Goal: Share content: Share content

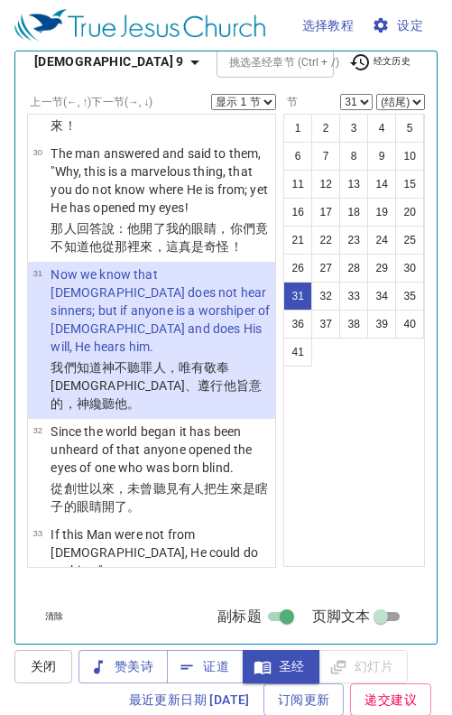
scroll to position [962, 0]
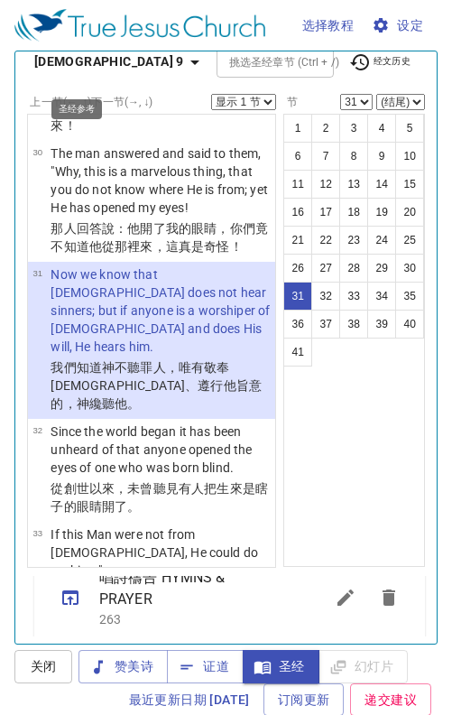
click at [184, 60] on icon "button" at bounding box center [195, 62] width 22 height 22
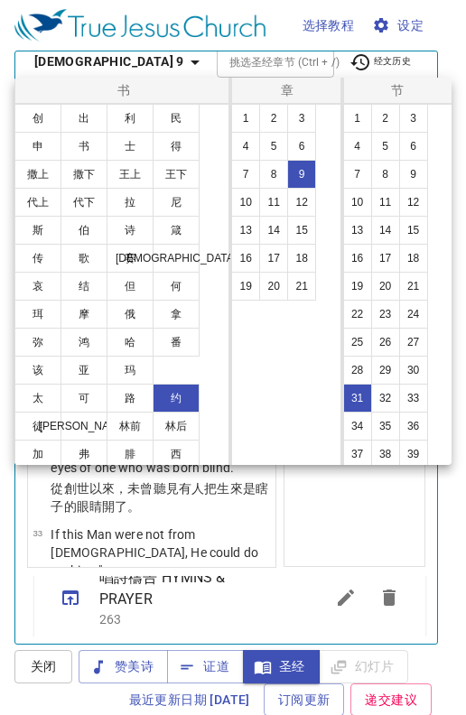
scroll to position [116, 0]
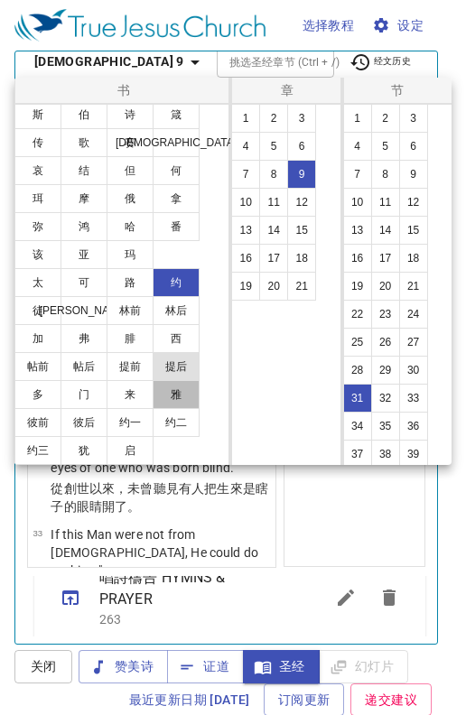
drag, startPoint x: 171, startPoint y: 392, endPoint x: 173, endPoint y: 368, distance: 24.5
click at [172, 391] on button "雅" at bounding box center [176, 394] width 47 height 29
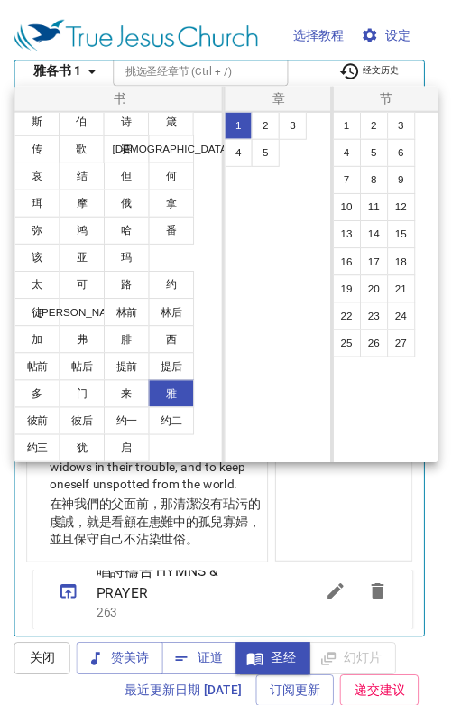
scroll to position [0, 0]
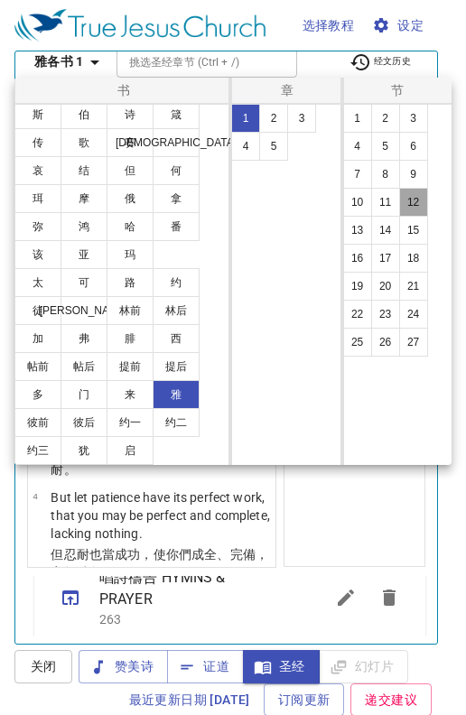
click at [416, 198] on button "12" at bounding box center [413, 202] width 29 height 29
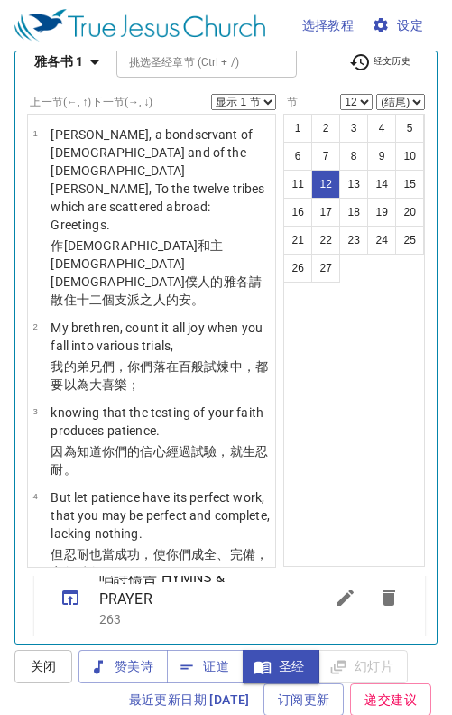
scroll to position [1065, 0]
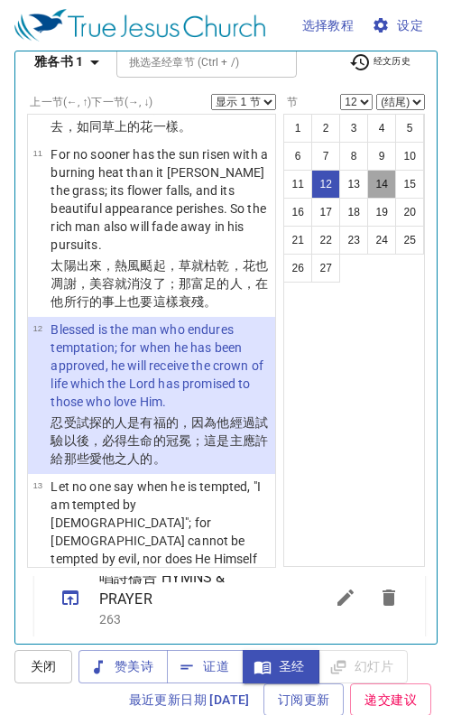
click at [372, 181] on button "14" at bounding box center [382, 184] width 29 height 29
select select "14"
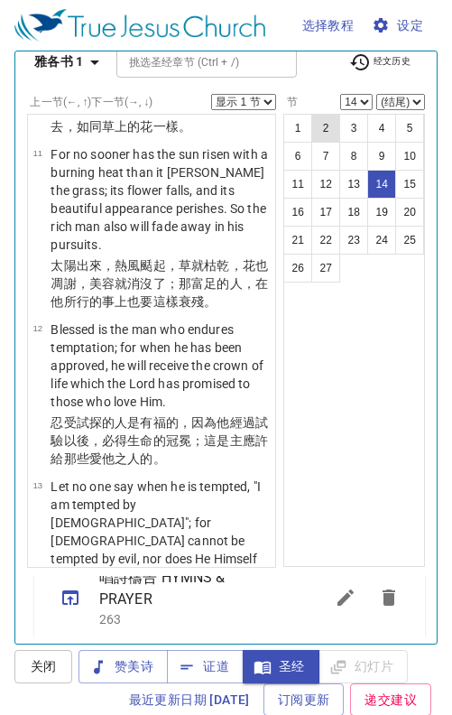
scroll to position [1352, 0]
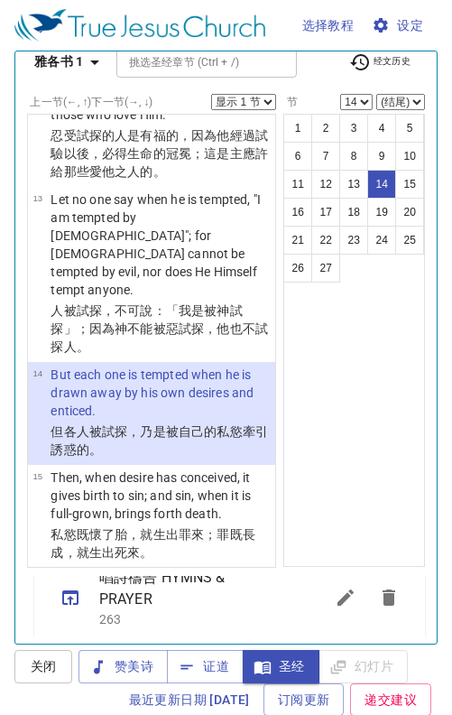
click at [255, 97] on select "显示 1 节 显示 2 节 显示 3 节 显示 4 节 显示 5 节" at bounding box center [243, 102] width 65 height 16
select select "2"
click at [211, 94] on select "显示 1 节 显示 2 节 显示 3 节 显示 4 节 显示 5 节" at bounding box center [243, 102] width 65 height 16
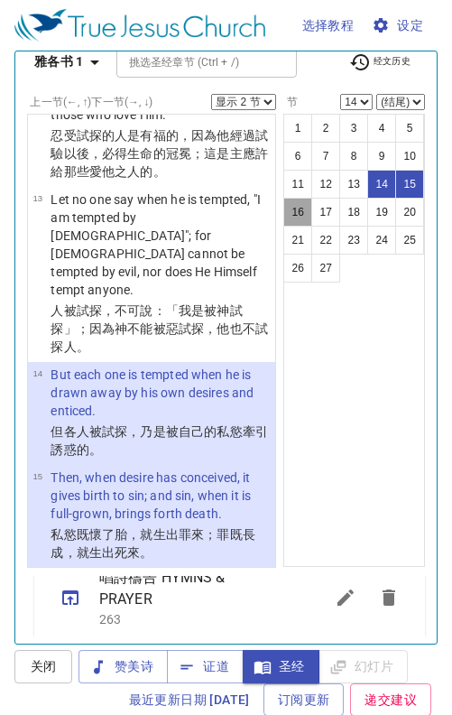
click at [286, 204] on button "16" at bounding box center [298, 212] width 29 height 29
select select "16"
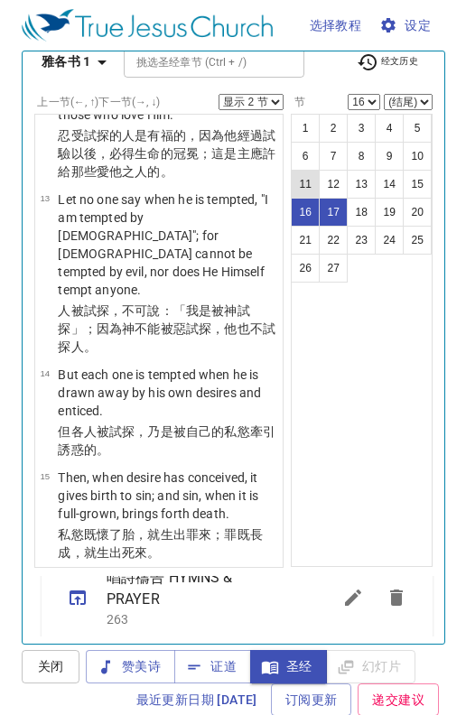
scroll to position [1558, 0]
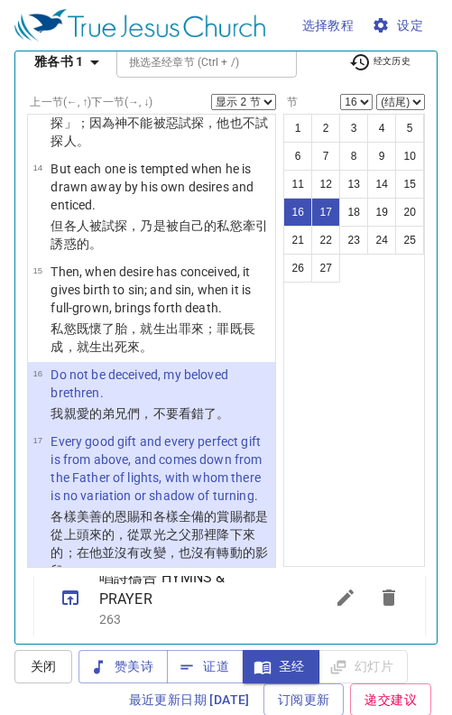
click at [256, 102] on select "显示 1 节 显示 2 节 显示 3 节 显示 4 节 显示 5 节" at bounding box center [243, 102] width 65 height 16
click at [211, 94] on select "显示 1 节 显示 2 节 显示 3 节 显示 4 节 显示 5 节" at bounding box center [243, 102] width 65 height 16
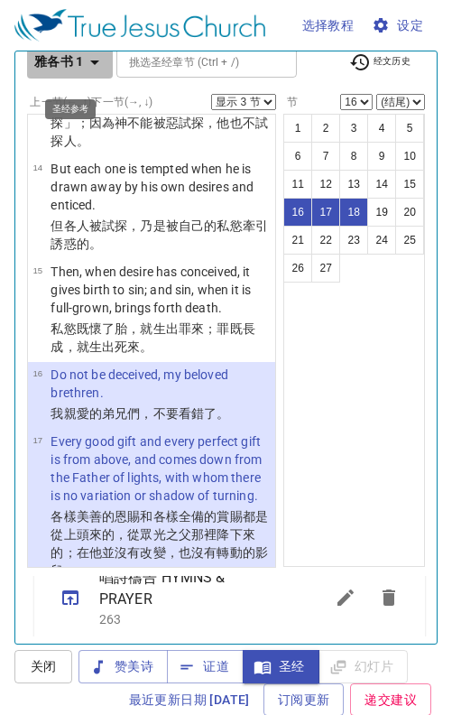
click at [98, 67] on icon "button" at bounding box center [95, 62] width 22 height 22
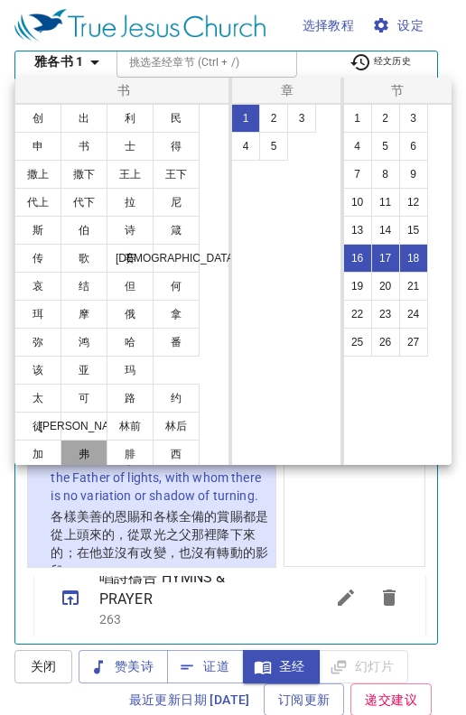
click at [98, 454] on button "弗" at bounding box center [83, 454] width 47 height 29
select select "1"
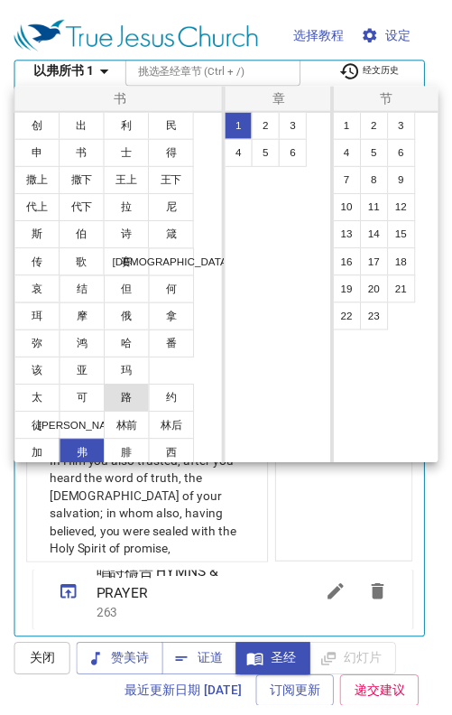
scroll to position [0, 0]
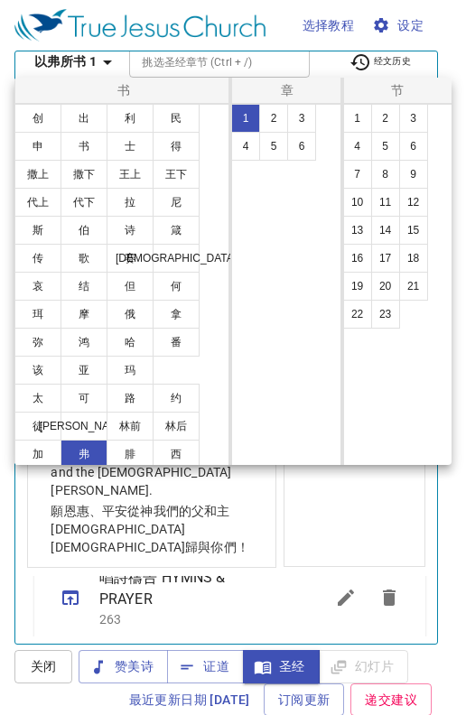
drag, startPoint x: 243, startPoint y: 142, endPoint x: 249, endPoint y: 172, distance: 30.5
click at [245, 142] on button "4" at bounding box center [245, 146] width 29 height 29
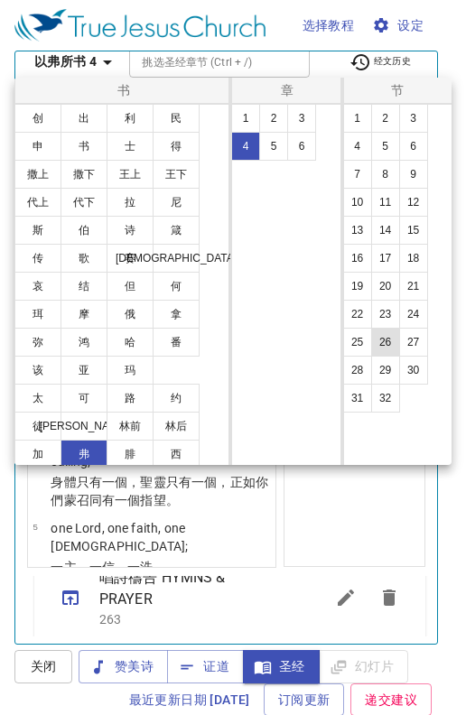
click at [384, 342] on button "26" at bounding box center [385, 342] width 29 height 29
select select "26"
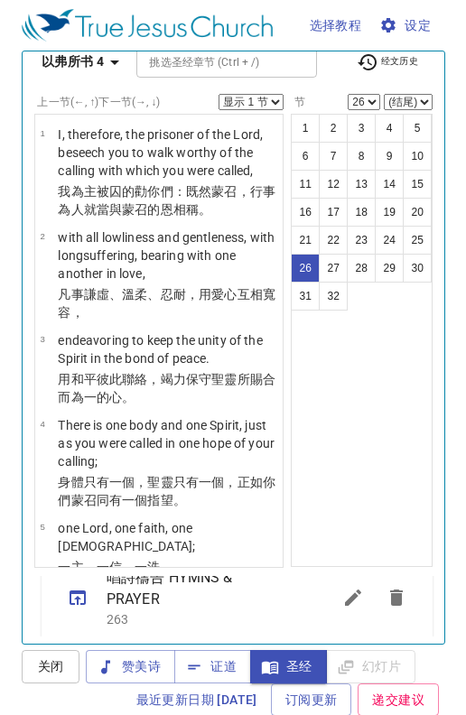
scroll to position [2841, 0]
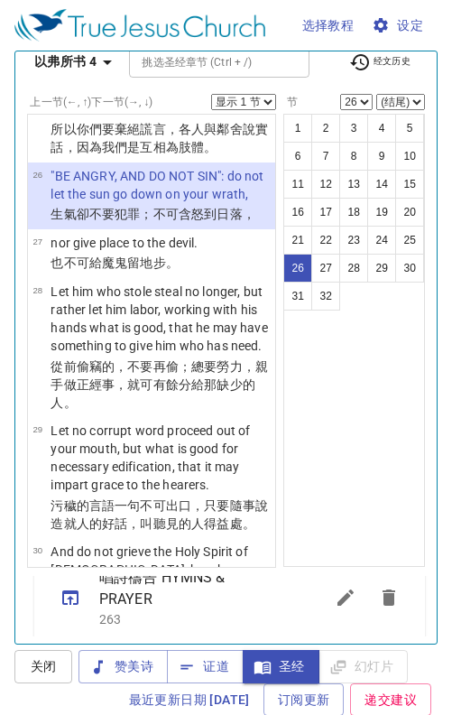
drag, startPoint x: 256, startPoint y: 103, endPoint x: 247, endPoint y: 104, distance: 9.1
click at [256, 103] on select "显示 1 节 显示 2 节 显示 3 节 显示 4 节 显示 5 节" at bounding box center [243, 102] width 65 height 16
click at [211, 94] on select "显示 1 节 显示 2 节 显示 3 节 显示 4 节 显示 5 节" at bounding box center [243, 102] width 65 height 16
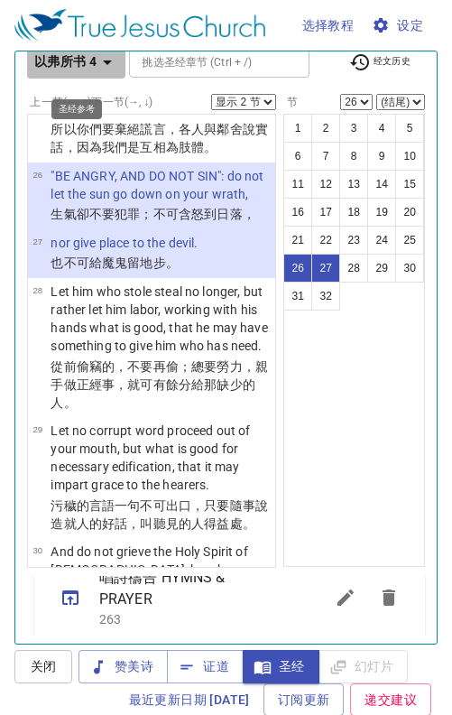
click at [110, 61] on icon "button" at bounding box center [108, 62] width 22 height 22
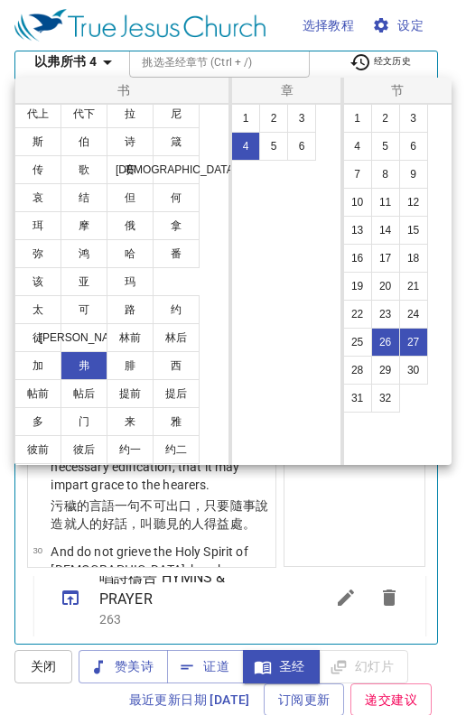
scroll to position [116, 0]
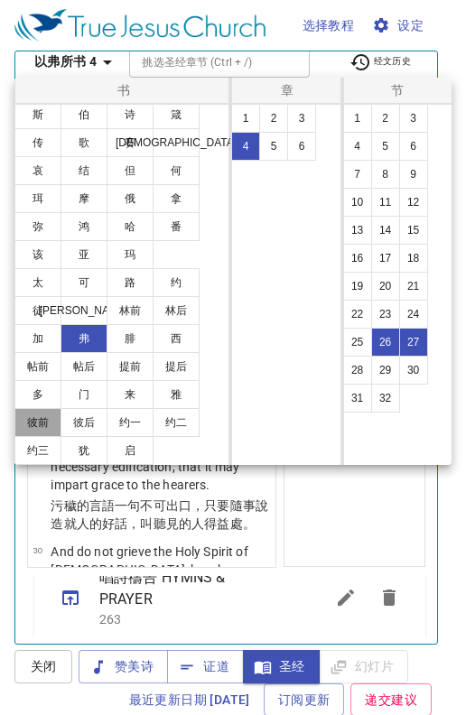
click at [40, 425] on button "彼前" at bounding box center [37, 422] width 47 height 29
select select "1"
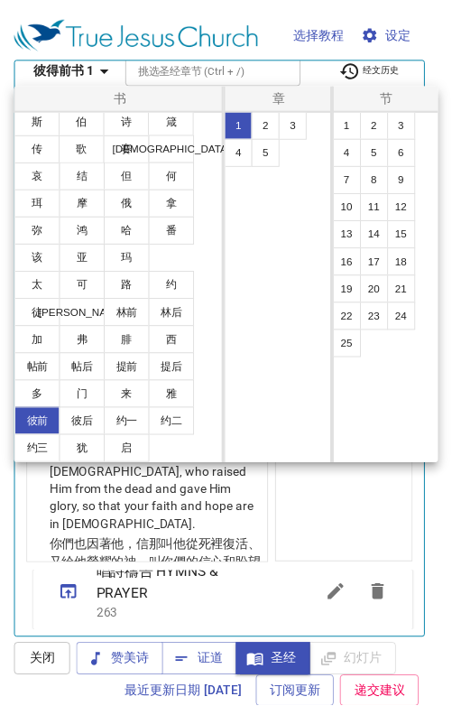
scroll to position [0, 0]
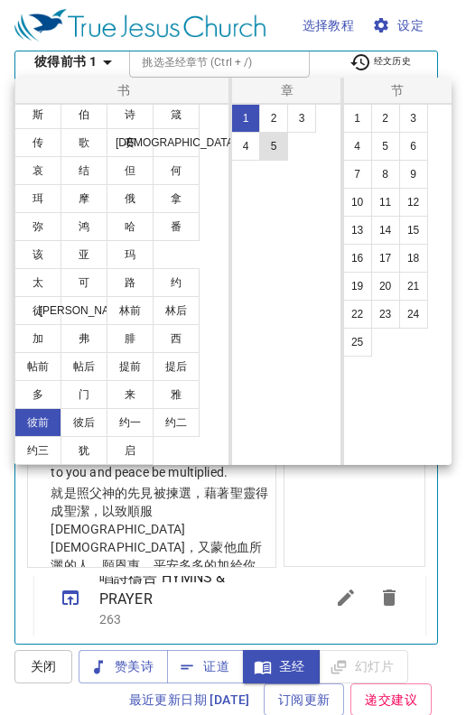
click at [274, 142] on button "5" at bounding box center [273, 146] width 29 height 29
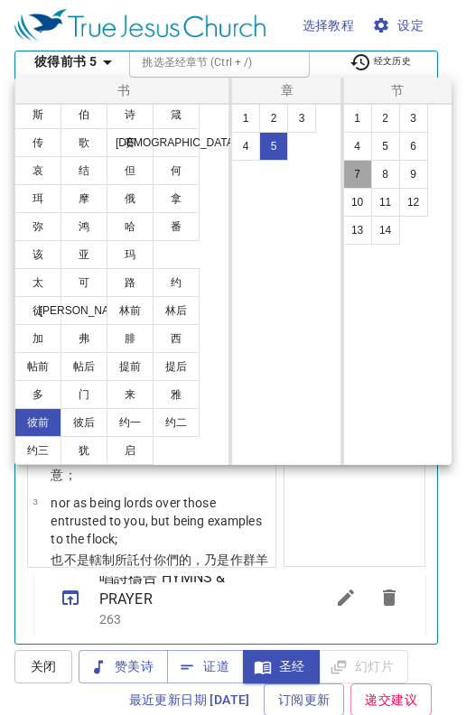
click at [361, 169] on button "7" at bounding box center [357, 174] width 29 height 29
select select "7"
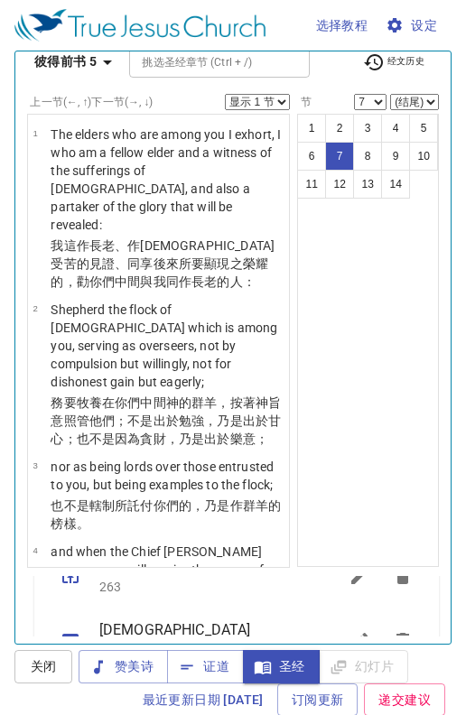
scroll to position [712, 0]
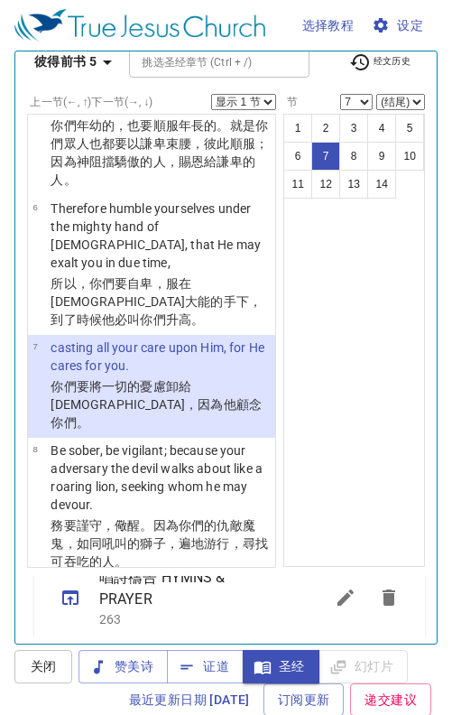
click at [256, 107] on select "显示 1 节 显示 2 节 显示 3 节 显示 4 节 显示 5 节" at bounding box center [243, 102] width 65 height 16
click at [211, 94] on select "显示 1 节 显示 2 节 显示 3 节 显示 4 节 显示 5 节" at bounding box center [243, 102] width 65 height 16
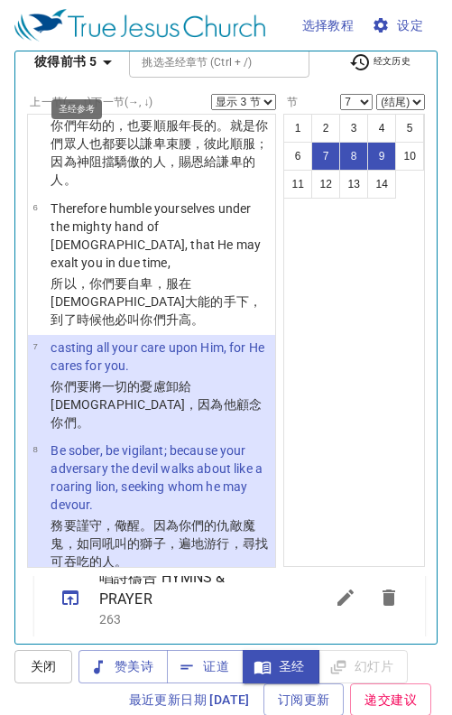
click at [106, 60] on icon "button" at bounding box center [107, 62] width 9 height 5
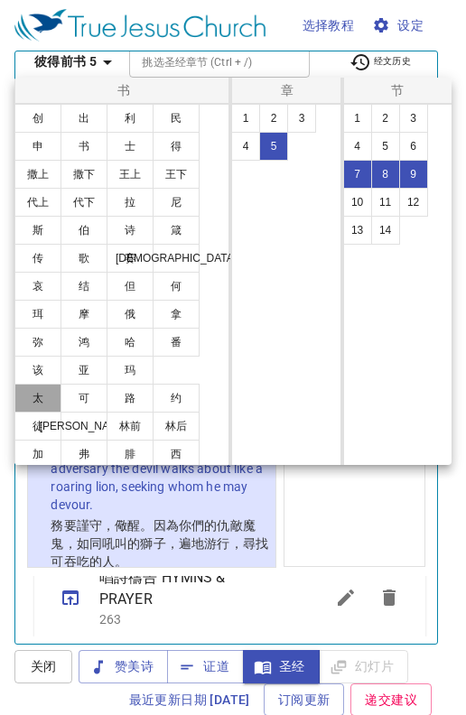
click at [47, 394] on button "太" at bounding box center [37, 398] width 47 height 29
select select "1"
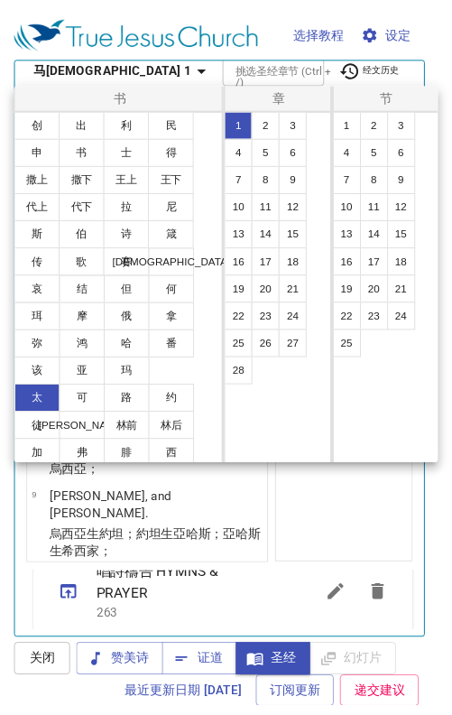
scroll to position [0, 0]
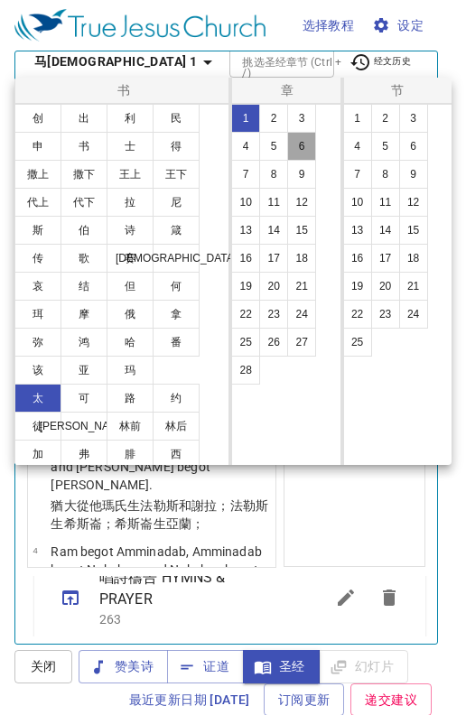
click at [303, 144] on button "6" at bounding box center [301, 146] width 29 height 29
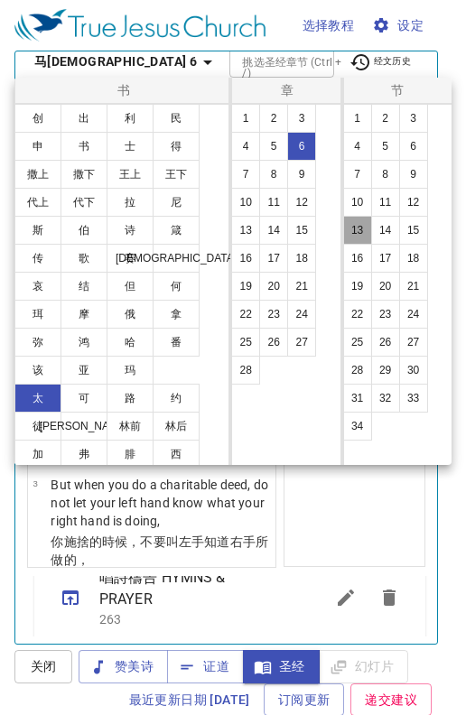
click at [364, 227] on button "13" at bounding box center [357, 230] width 29 height 29
select select "13"
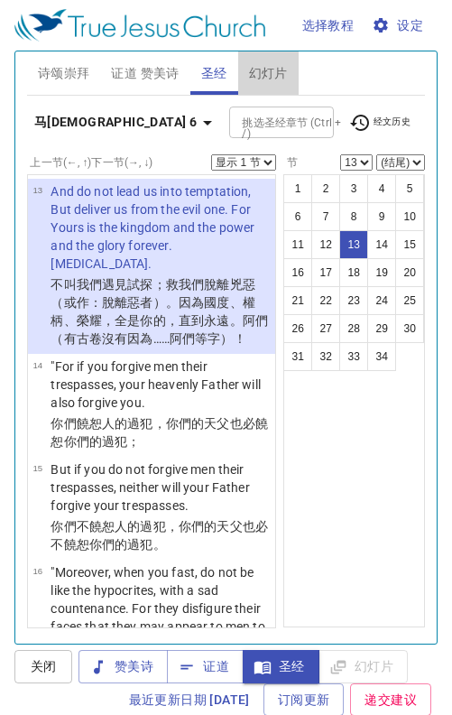
click at [285, 67] on span "幻灯片" at bounding box center [268, 73] width 39 height 23
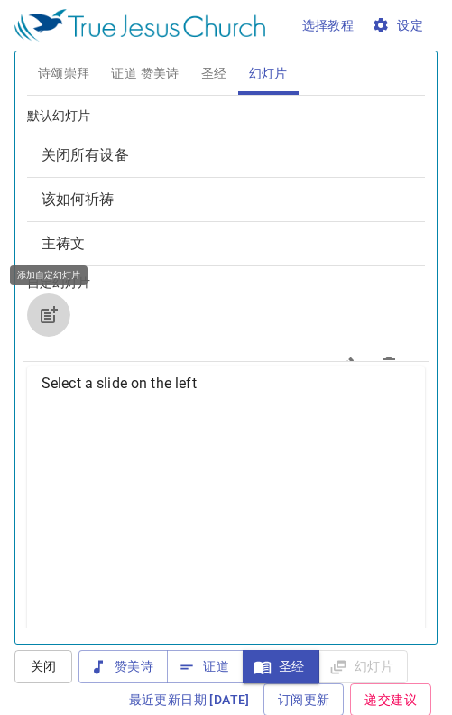
click at [47, 312] on icon "button" at bounding box center [49, 315] width 22 height 22
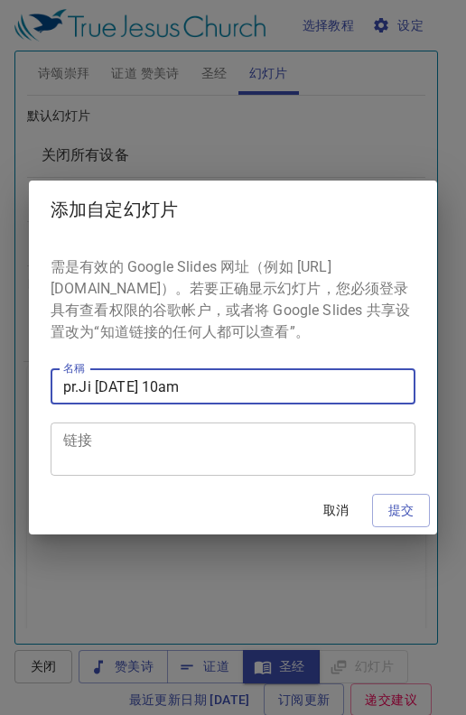
type input "pr.Ji 20-09-2025 10am"
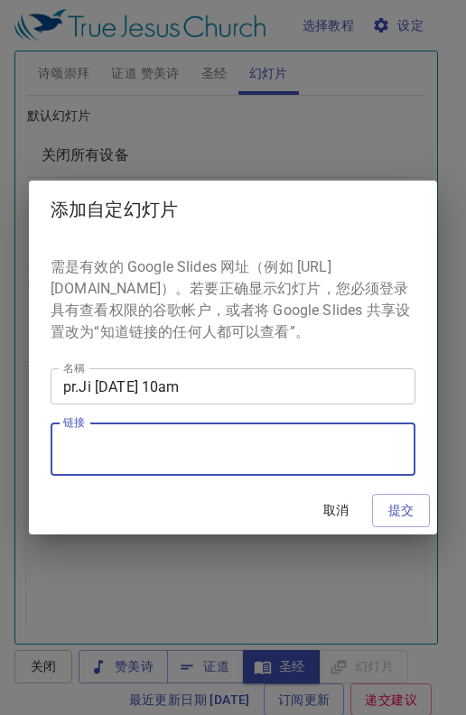
click at [90, 467] on textarea "链接" at bounding box center [233, 450] width 340 height 34
paste textarea "https://docs.google.com/presentation/d/1-8jgfKX4h1NdBG_HebE7NfdW7NIiEex6nU55R-M…"
type textarea "https://docs.google.com/presentation/d/1-8jgfKX4h1NdBG_HebE7NfdW7NIiEex6nU55R-M…"
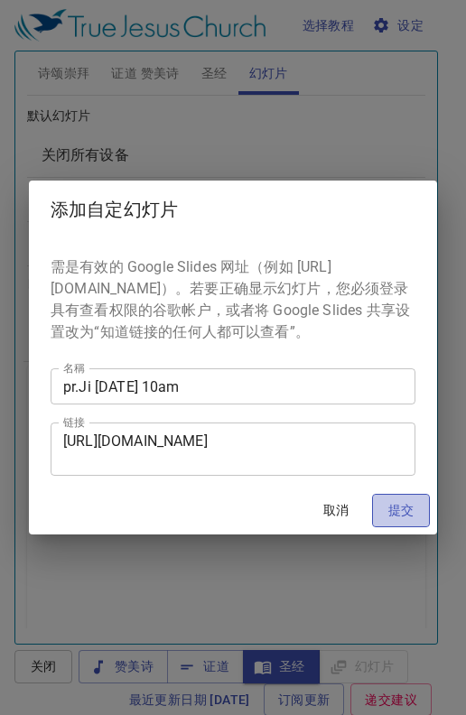
click at [408, 513] on span "提交" at bounding box center [400, 510] width 29 height 23
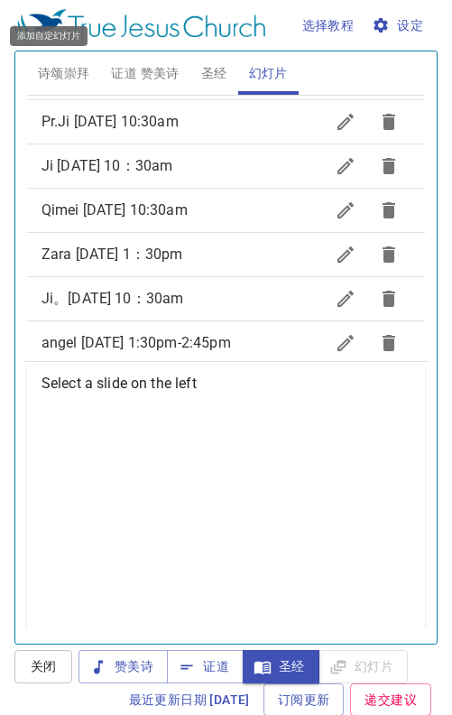
scroll to position [886, 0]
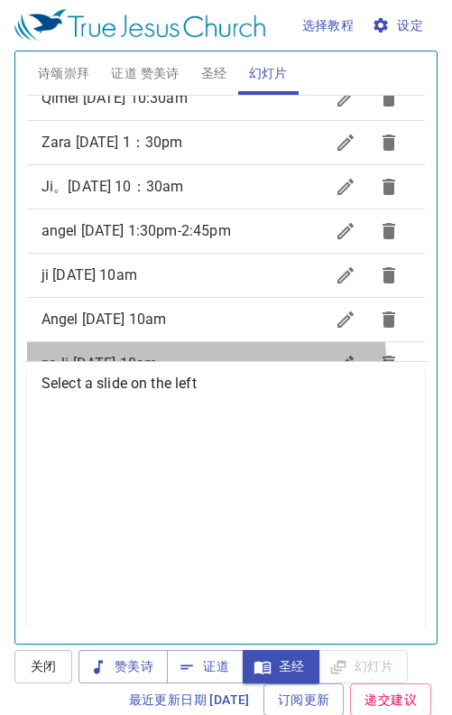
click at [115, 355] on span "pr.Ji 20-09-2025 10am" at bounding box center [100, 363] width 116 height 17
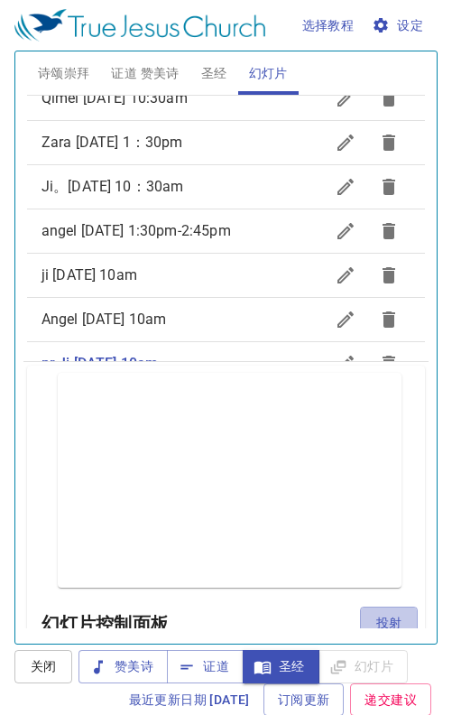
click at [375, 619] on span "投射" at bounding box center [389, 623] width 29 height 23
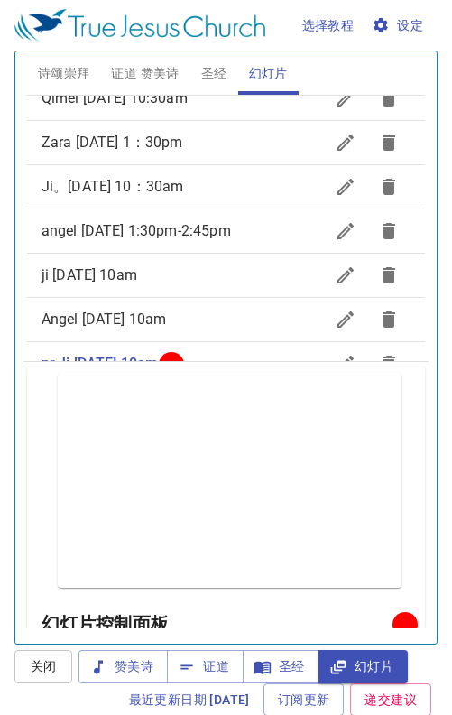
scroll to position [266, 0]
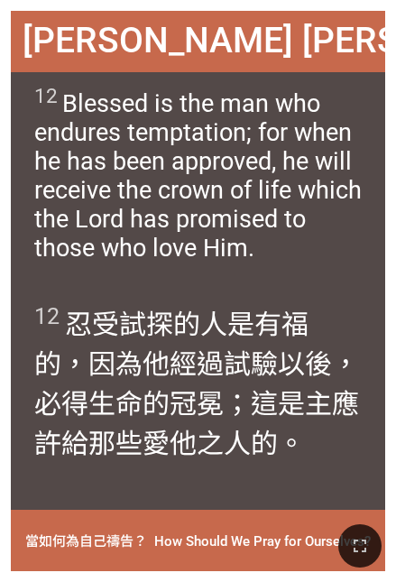
click at [293, 490] on div "12 忍受 試探 的人 是有福的 ，因為 他經過試驗 以後 ，必得 生命 的冠冕 ；這 是主 應許 給那些愛 他 之人的。" at bounding box center [198, 401] width 375 height 219
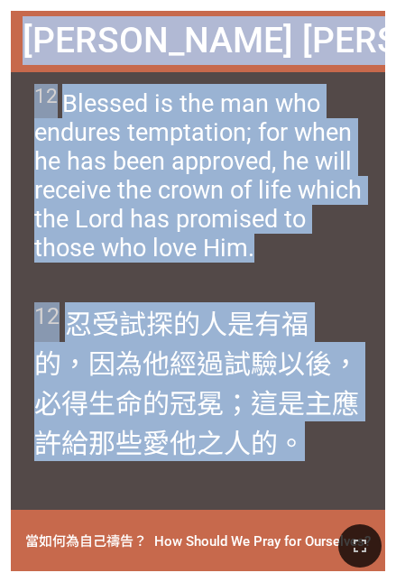
drag, startPoint x: 55, startPoint y: 43, endPoint x: 308, endPoint y: 479, distance: 503.3
click at [310, 479] on div "[PERSON_NAME] [PERSON_NAME]书 1:12 [PERSON_NAME] [PERSON_NAME]书 1:12 12 Blessed …" at bounding box center [198, 291] width 375 height 561
copy div "[PERSON_NAME] [PERSON_NAME]书 1:12 [PERSON_NAME] [PERSON_NAME]书 1:12 12 Blessed …"
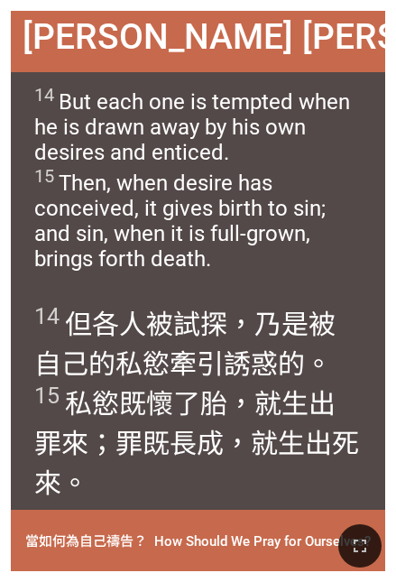
click at [169, 493] on span "14 但 各人 被試探 ，乃是被 自己的 私慾 牽引 誘惑 的。 15 私慾 既 懷了胎 ，就生出 罪來 ；罪 既 長成 ，就生出 死 來。" at bounding box center [198, 401] width 328 height 199
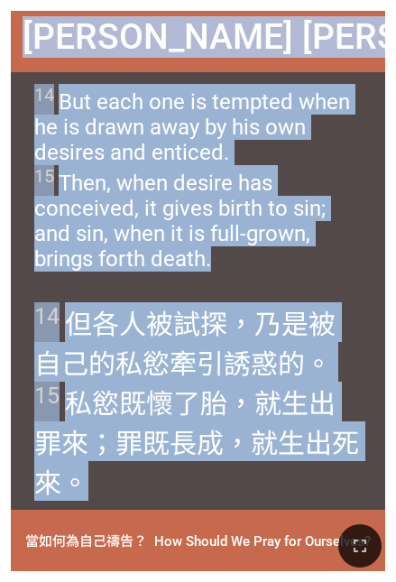
drag, startPoint x: 29, startPoint y: 30, endPoint x: 318, endPoint y: 489, distance: 542.9
click at [318, 489] on div "[PERSON_NAME] [PERSON_NAME]书 1:14-15 [PERSON_NAME] [PERSON_NAME]书 1:14-15 14 Bu…" at bounding box center [198, 291] width 375 height 561
drag, startPoint x: 318, startPoint y: 489, endPoint x: 193, endPoint y: 379, distance: 166.3
copy div "[PERSON_NAME] [PERSON_NAME]书 1:14-15 [PERSON_NAME] [PERSON_NAME]书 1:14-15 14 Bu…"
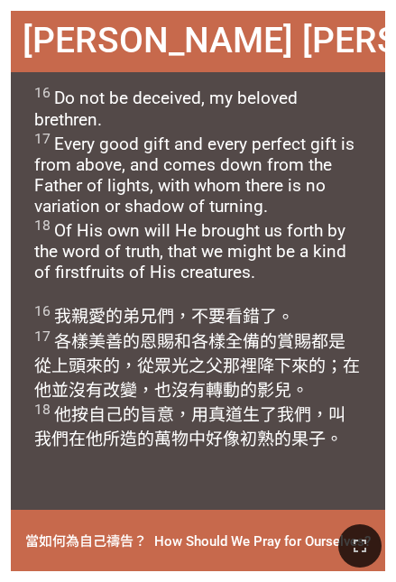
click at [141, 494] on div "16 我 親愛的 弟兄們 ，不要 看錯了 。 17 各樣 美善的 恩賜 和 各樣 全備的 賞賜 都是 從上頭 來的，從 眾光 之父 那裡降下來 的；在 他 並…" at bounding box center [198, 401] width 375 height 219
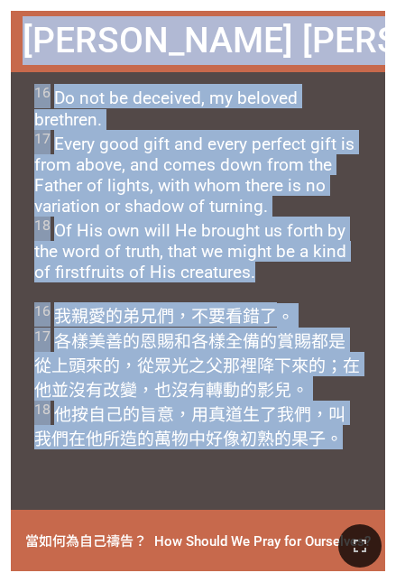
drag, startPoint x: 30, startPoint y: 32, endPoint x: 319, endPoint y: 455, distance: 512.7
click at [319, 455] on div "[PERSON_NAME] [PERSON_NAME]书 1:16-18 [PERSON_NAME] [PERSON_NAME]书 1:16-18 16 Do…" at bounding box center [198, 291] width 375 height 561
drag, startPoint x: 319, startPoint y: 455, endPoint x: 200, endPoint y: 362, distance: 151.2
copy div "Lorem ips 2:71-81 Dolor sit 6:00-49 41 Am con ad elitsedd, ei tempori utlabore.…"
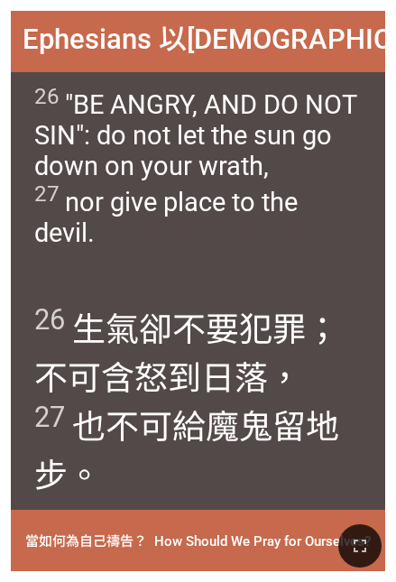
click at [367, 388] on div "26 生氣 卻 不要 犯罪 ；不可 含怒 到日 落 ， 27 也不可 給魔鬼 留 地步 。" at bounding box center [198, 401] width 375 height 219
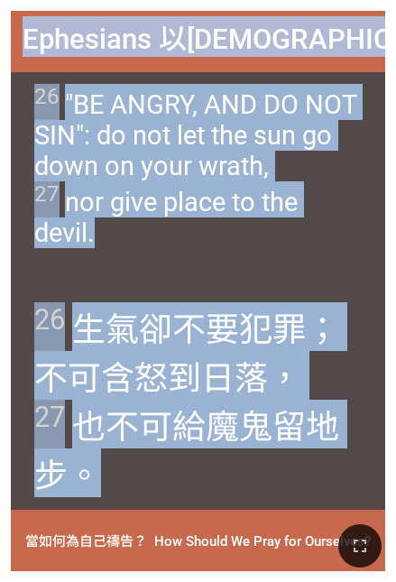
drag, startPoint x: 23, startPoint y: 32, endPoint x: 321, endPoint y: 492, distance: 548.5
click at [321, 492] on div "[DEMOGRAPHIC_DATA] 4:26-27 [DEMOGRAPHIC_DATA] 4:26-27 26 "BE ANGRY, AND DO NOT …" at bounding box center [198, 291] width 375 height 561
drag, startPoint x: 321, startPoint y: 492, endPoint x: 173, endPoint y: 343, distance: 210.1
copy div "[DEMOGRAPHIC_DATA] 4:26-27 [DEMOGRAPHIC_DATA] 4:26-27 26 "BE ANGRY, AND DO NOT …"
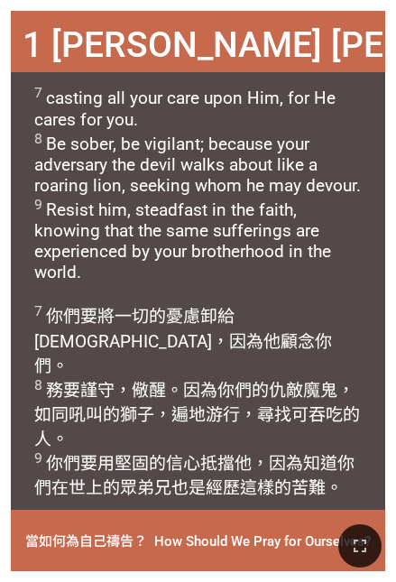
click at [228, 493] on div "7 你們 要將一切的 憂慮 卸 給 [DEMOGRAPHIC_DATA]，因為 他 顧念 你們 。 8 務要謹守 ，儆醒 。因為 你們的 仇敵 魔鬼 ，如同 …" at bounding box center [198, 401] width 375 height 219
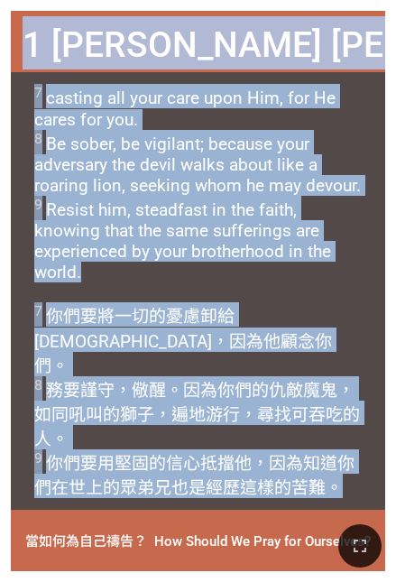
drag, startPoint x: 30, startPoint y: 33, endPoint x: 342, endPoint y: 484, distance: 549.0
click at [342, 484] on div "1 [PERSON_NAME] [PERSON_NAME]前书 5:7-9 1 [PERSON_NAME] [PERSON_NAME]前书 5:7-9 7 c…" at bounding box center [198, 291] width 375 height 561
copy div "1 [PERSON_NAME] [PERSON_NAME]前书 5:7-9 1 [PERSON_NAME] [PERSON_NAME]前书 5:7-9 7 c…"
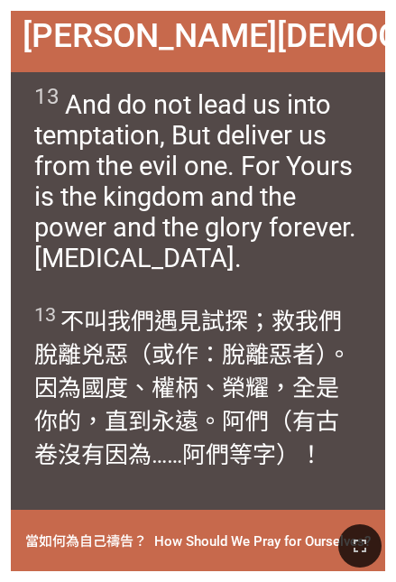
click at [180, 483] on div "13 不 叫 我們 遇見 試探 ；救 我們 脫離 兇惡 （或作：脫離惡者）。因為 國度 、權柄 、榮耀 ，全是 你的 ，直到 永遠 。阿們 （有古卷沒有因為……" at bounding box center [198, 401] width 375 height 219
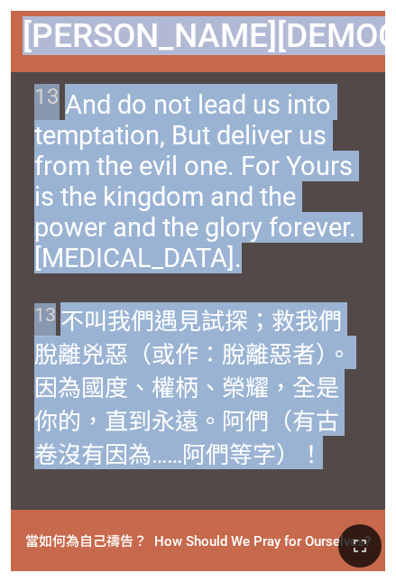
drag, startPoint x: 26, startPoint y: 34, endPoint x: 323, endPoint y: 484, distance: 538.9
click at [325, 485] on div "[PERSON_NAME][DEMOGRAPHIC_DATA] [PERSON_NAME][DEMOGRAPHIC_DATA] 13 And do not l…" at bounding box center [198, 291] width 375 height 561
drag, startPoint x: 323, startPoint y: 484, endPoint x: 174, endPoint y: 362, distance: 192.5
copy div "[PERSON_NAME][DEMOGRAPHIC_DATA] [PERSON_NAME][DEMOGRAPHIC_DATA] 13 And do not l…"
